Goal: Information Seeking & Learning: Learn about a topic

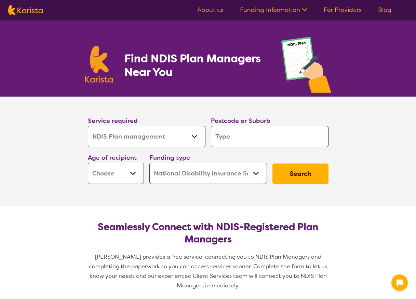
select select "NDIS Plan management"
select select "NDIS"
select select "NDIS Plan management"
select select "NDIS"
drag, startPoint x: 0, startPoint y: 0, endPoint x: 135, endPoint y: 138, distance: 192.9
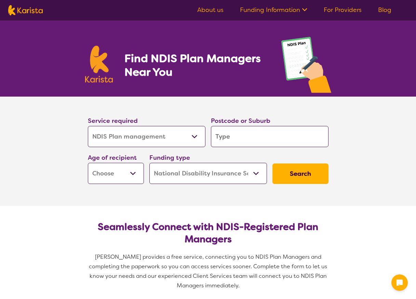
click at [135, 138] on select "Allied Health Assistant Assessment ([MEDICAL_DATA] or [MEDICAL_DATA]) Behaviour…" at bounding box center [146, 136] width 117 height 21
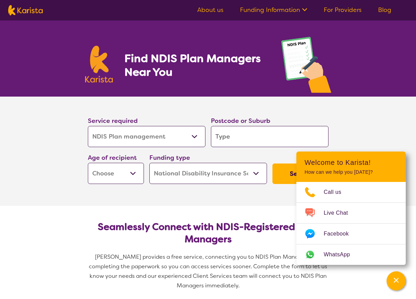
click at [246, 138] on input "search" at bounding box center [269, 136] width 117 height 21
type input "3"
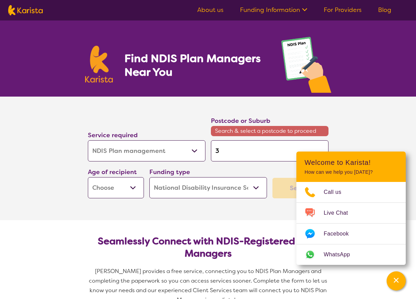
type input "36"
type input "363"
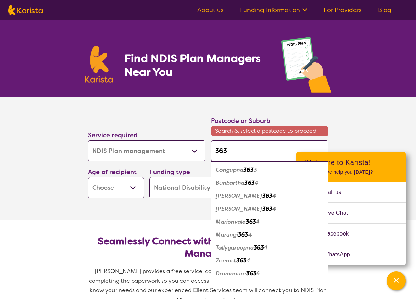
type input "3631"
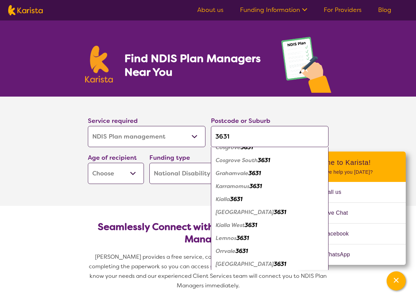
scroll to position [62, 0]
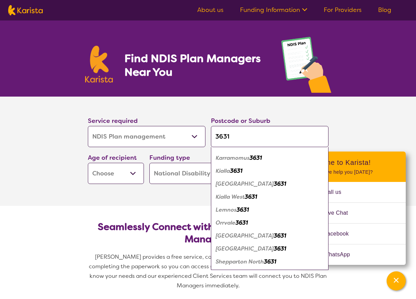
type input "3631"
click at [247, 264] on em "Shepparton North" at bounding box center [239, 261] width 48 height 7
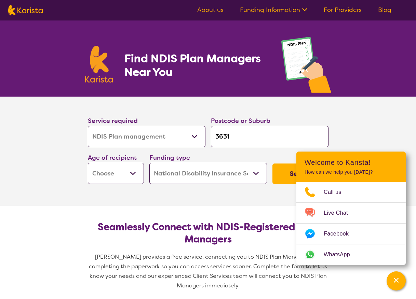
click at [132, 175] on select "Early Childhood - 0 to 9 Child - 10 to 11 Adolescent - 12 to 17 Adult - 18 to 6…" at bounding box center [116, 173] width 56 height 21
select select "AD"
click at [88, 163] on select "Early Childhood - 0 to 9 Child - 10 to 11 Adolescent - 12 to 17 Adult - 18 to 6…" at bounding box center [116, 173] width 56 height 21
select select "AD"
click at [253, 175] on select "Home Care Package (HCP) National Disability Insurance Scheme (NDIS) I don't know" at bounding box center [207, 173] width 117 height 21
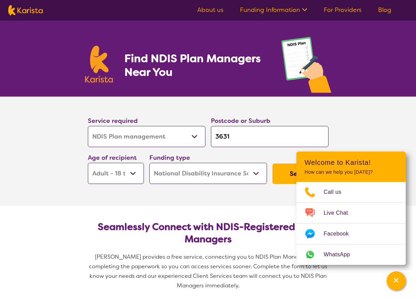
click at [253, 175] on select "Home Care Package (HCP) National Disability Insurance Scheme (NDIS) I don't know" at bounding box center [207, 173] width 117 height 21
click at [247, 204] on section "Service required Allied Health Assistant Assessment ([MEDICAL_DATA] or [MEDICAL…" at bounding box center [207, 151] width 273 height 109
click at [284, 177] on button "Search" at bounding box center [300, 174] width 56 height 20
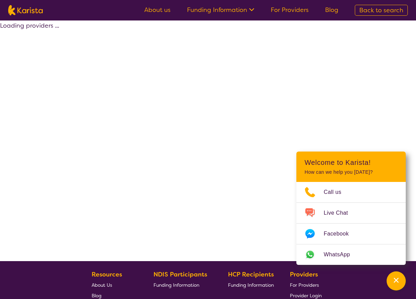
select select "by_score"
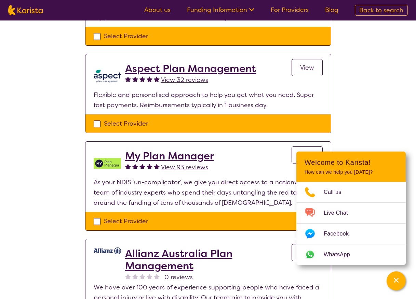
scroll to position [512, 0]
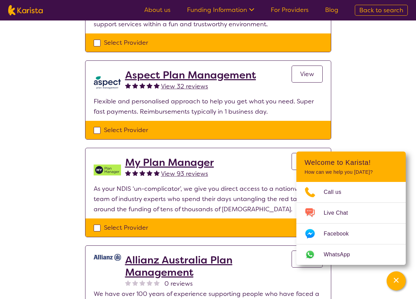
click at [165, 163] on h2 "My Plan Manager" at bounding box center [169, 162] width 89 height 12
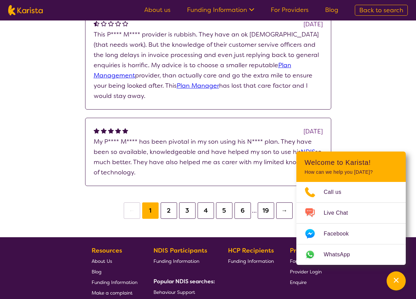
scroll to position [819, 0]
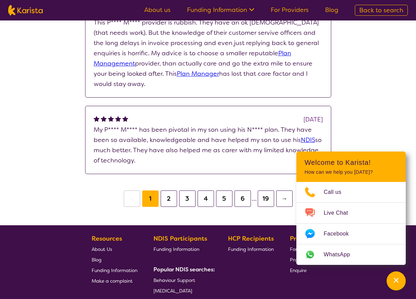
click at [165, 202] on button "2" at bounding box center [168, 199] width 16 height 16
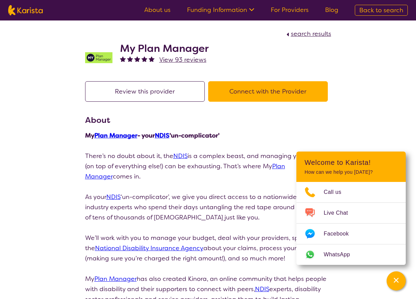
click at [269, 94] on button "Connect with the Provider" at bounding box center [268, 91] width 120 height 20
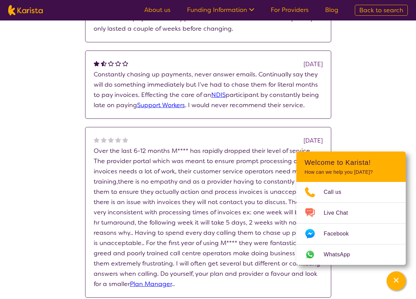
select select "by_score"
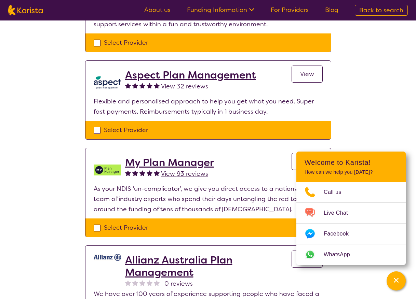
click at [147, 77] on h2 "Aspect Plan Management" at bounding box center [190, 75] width 131 height 12
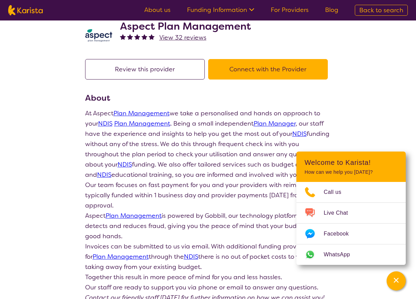
scroll to position [34, 0]
